Goal: Information Seeking & Learning: Learn about a topic

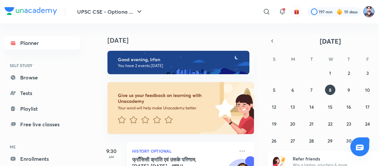
click at [369, 10] on img at bounding box center [368, 11] width 11 height 11
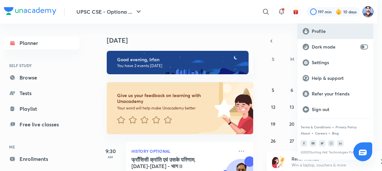
click at [324, 24] on div "Profile" at bounding box center [335, 31] width 76 height 16
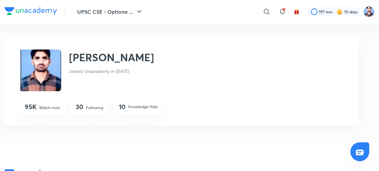
click at [89, 104] on div "30 Following" at bounding box center [89, 107] width 38 height 16
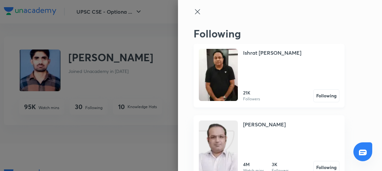
click at [226, 72] on img at bounding box center [218, 75] width 39 height 52
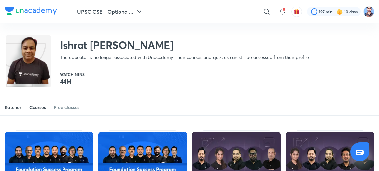
click at [41, 104] on div "Courses" at bounding box center [37, 107] width 17 height 7
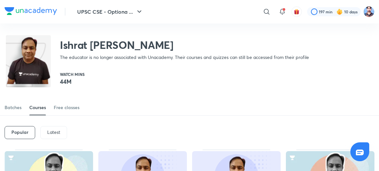
click at [53, 130] on p "Latest" at bounding box center [53, 131] width 13 height 5
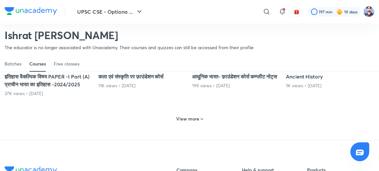
scroll to position [335, 0]
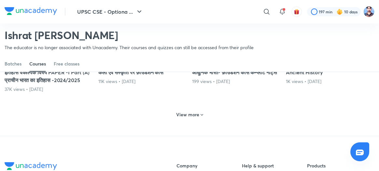
click at [189, 118] on h6 "View more" at bounding box center [187, 114] width 23 height 7
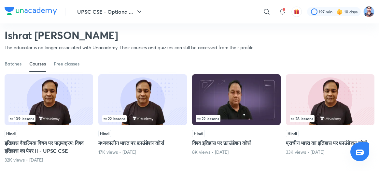
scroll to position [472, 0]
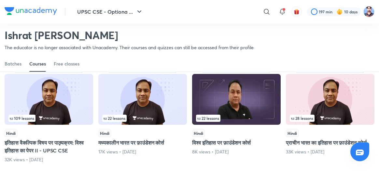
click at [57, 117] on img at bounding box center [49, 99] width 88 height 51
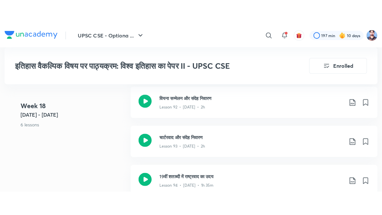
scroll to position [4411, 0]
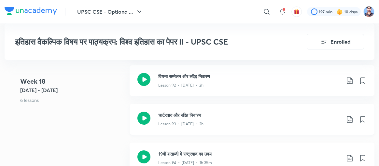
click at [149, 112] on icon at bounding box center [143, 118] width 13 height 13
